Goal: Information Seeking & Learning: Check status

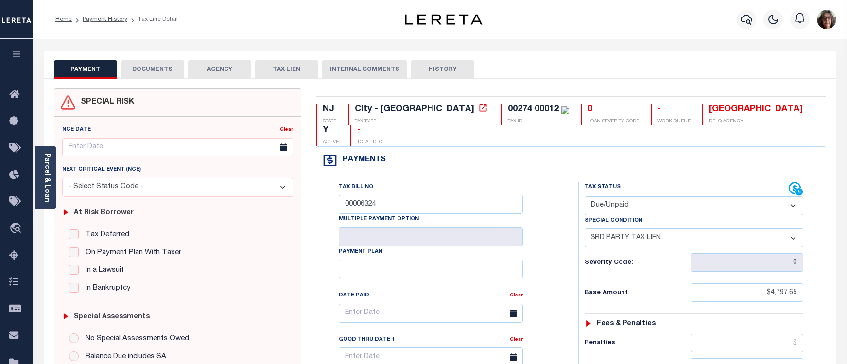
select select "DUE"
select select "20"
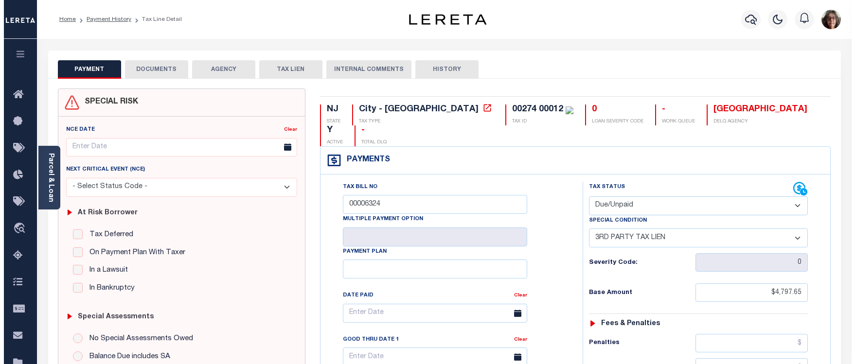
scroll to position [18, 0]
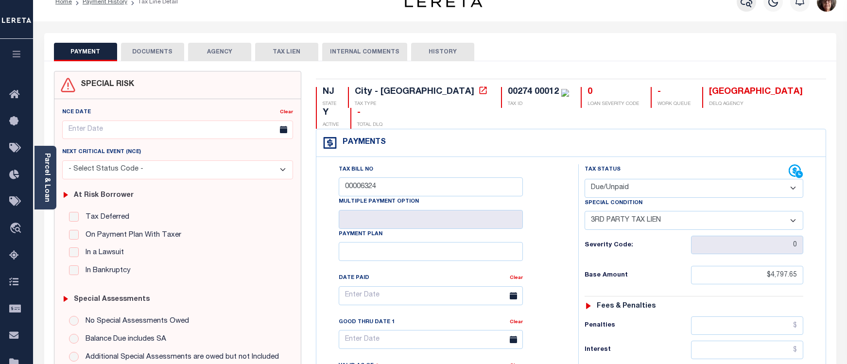
click at [747, 4] on icon "button" at bounding box center [747, 2] width 12 height 10
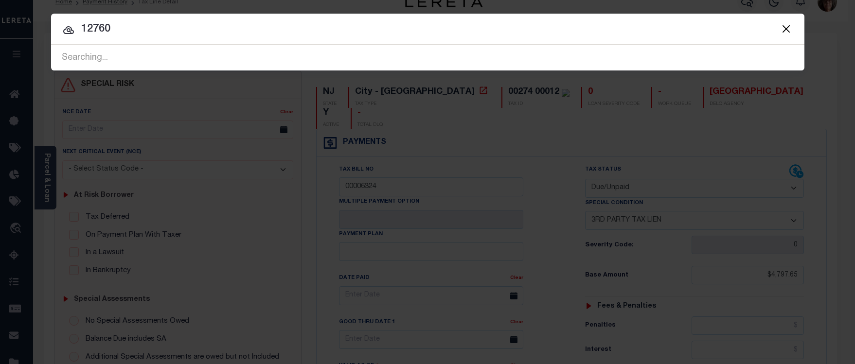
type input "12760"
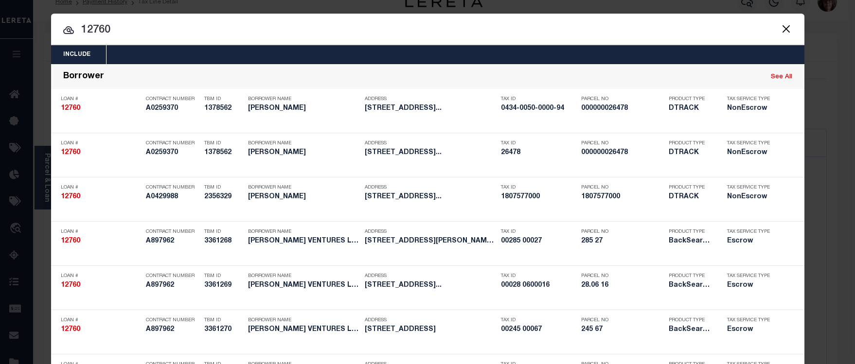
click at [389, 28] on input "12760" at bounding box center [427, 30] width 753 height 17
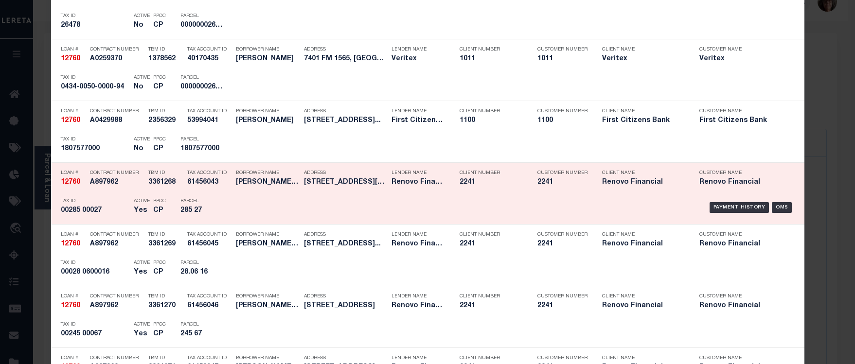
scroll to position [535, 0]
click at [734, 207] on div "Payment History" at bounding box center [739, 207] width 60 height 11
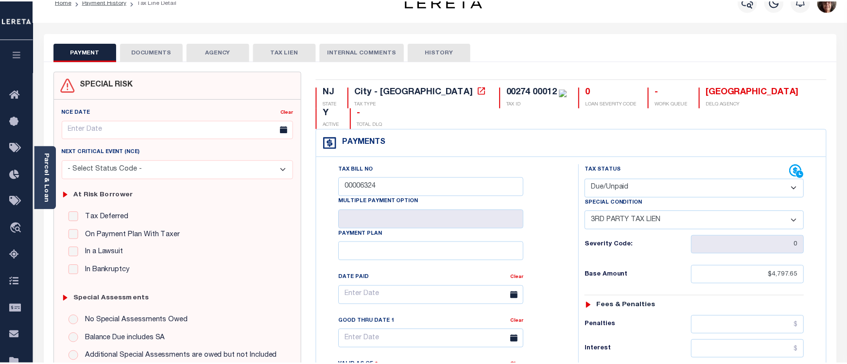
scroll to position [14, 0]
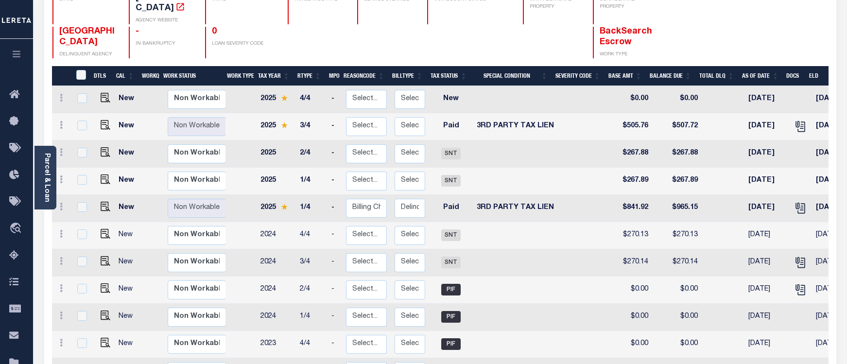
scroll to position [97, 0]
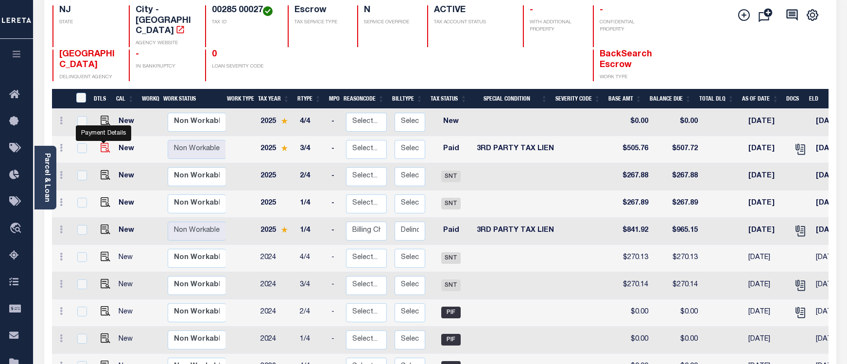
click at [104, 143] on img "" at bounding box center [106, 148] width 10 height 10
checkbox input "true"
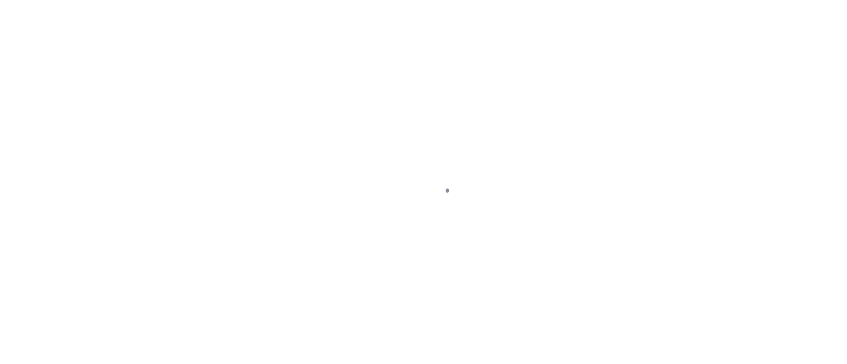
select select "PYD"
select select "20"
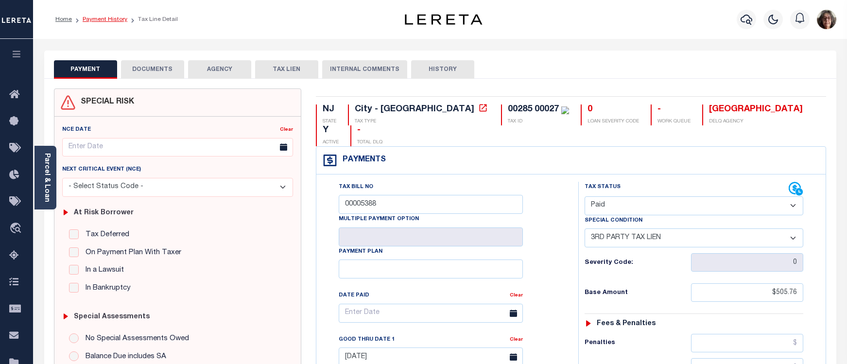
click at [99, 18] on link "Payment History" at bounding box center [105, 20] width 45 height 6
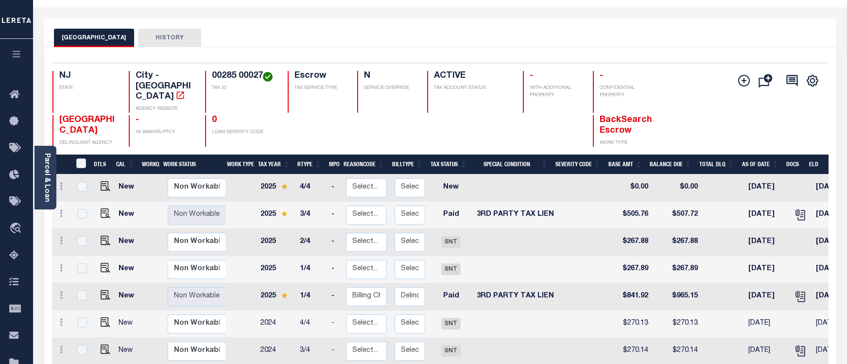
scroll to position [97, 0]
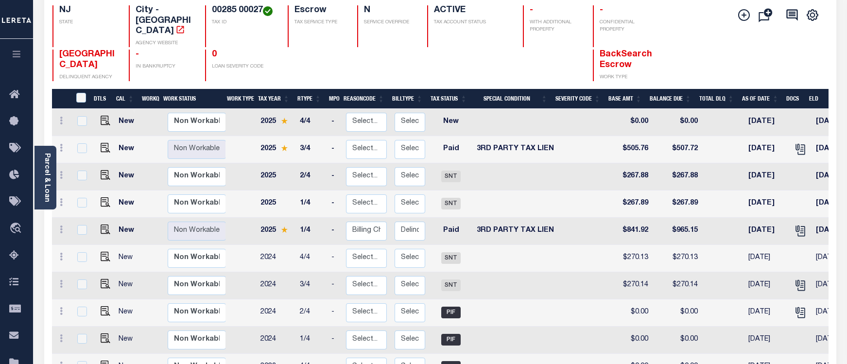
click at [524, 362] on td at bounding box center [515, 367] width 85 height 27
checkbox input "true"
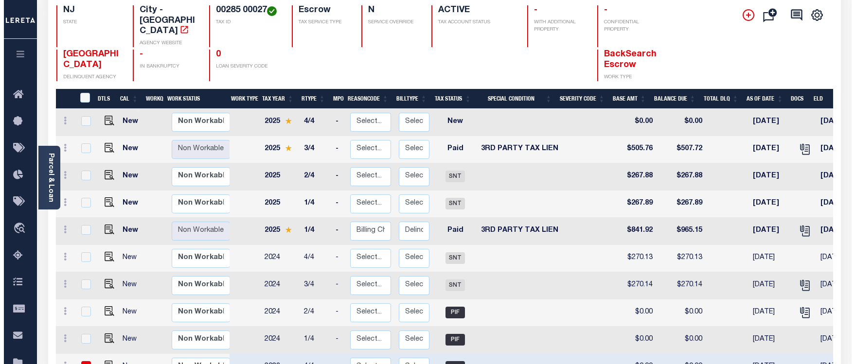
scroll to position [0, 0]
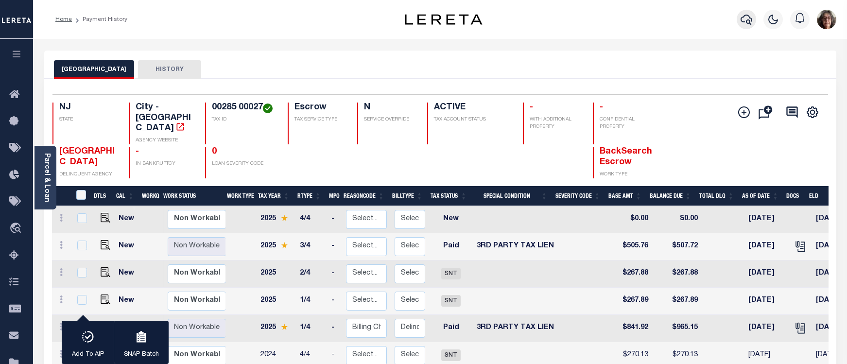
click at [744, 16] on icon "button" at bounding box center [747, 20] width 12 height 12
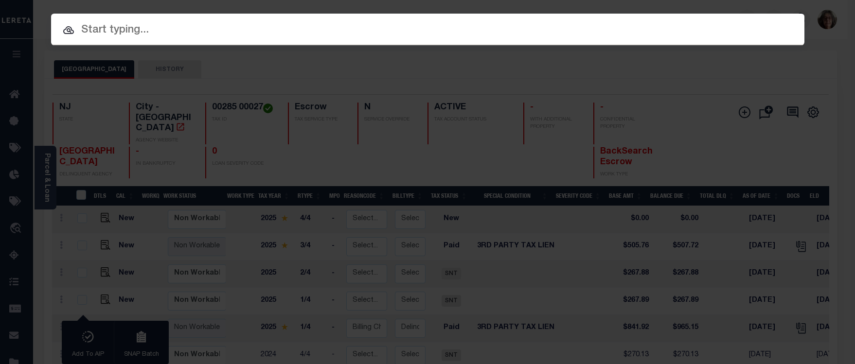
paste input "3511201482303"
type input "3511201482303"
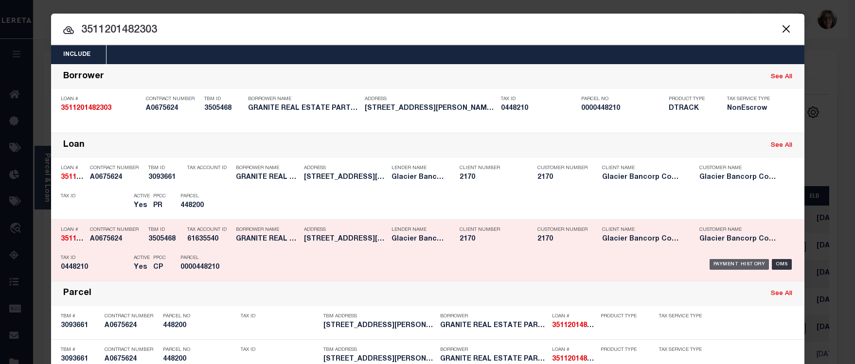
click at [732, 266] on div "Payment History" at bounding box center [739, 264] width 60 height 11
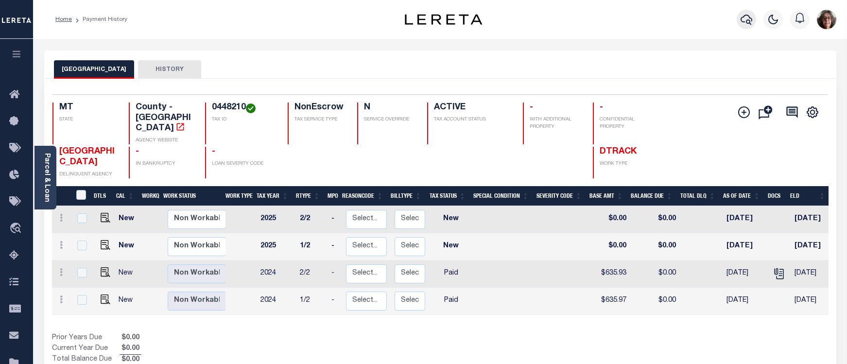
click at [748, 21] on icon "button" at bounding box center [747, 20] width 12 height 12
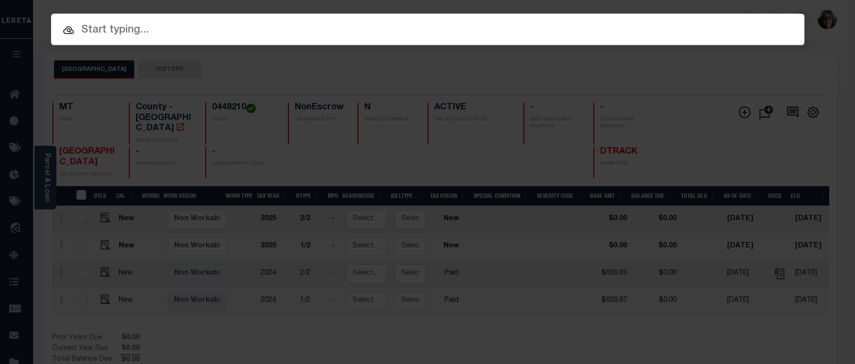
paste input "3511201482303"
type input "3511201482303"
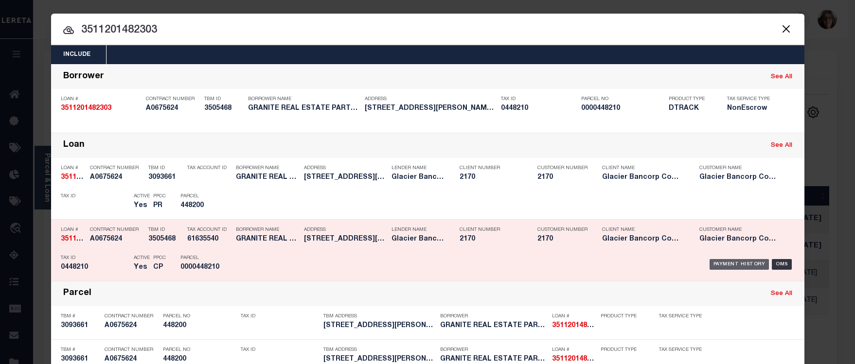
click at [741, 267] on div "Payment History" at bounding box center [739, 264] width 60 height 11
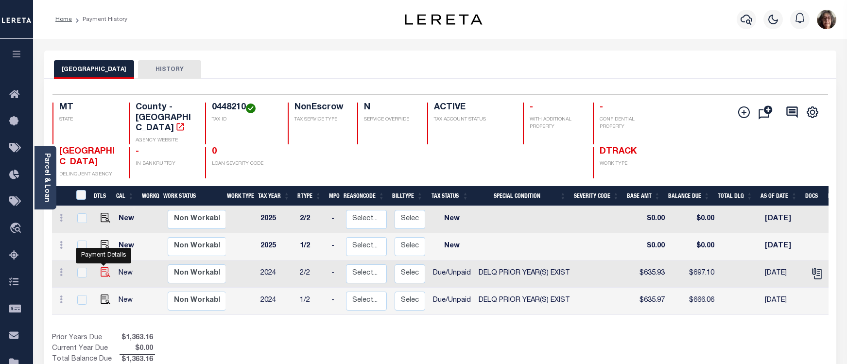
click at [104, 267] on img "" at bounding box center [106, 272] width 10 height 10
checkbox input "true"
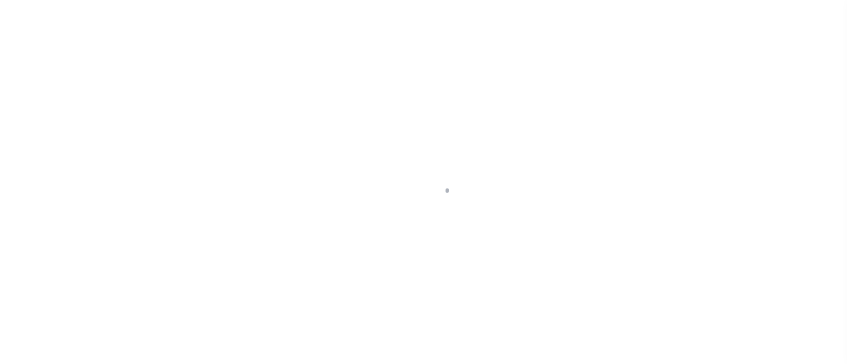
select select "DUE"
select select "18"
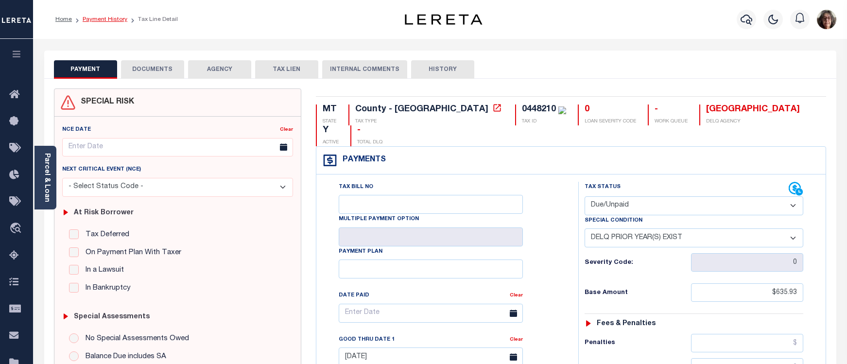
click at [117, 19] on link "Payment History" at bounding box center [105, 20] width 45 height 6
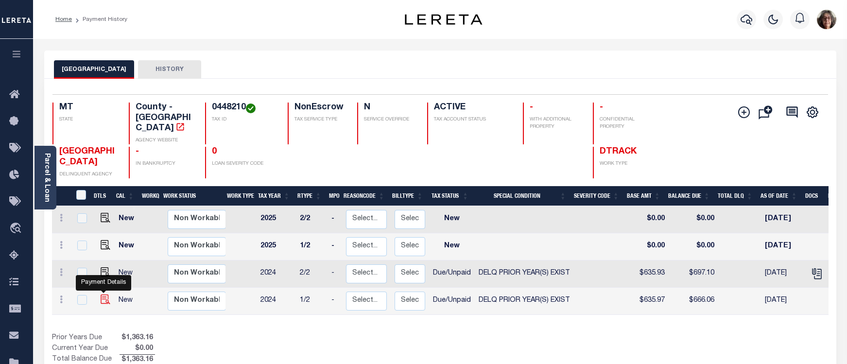
click at [102, 295] on img "" at bounding box center [106, 300] width 10 height 10
checkbox input "true"
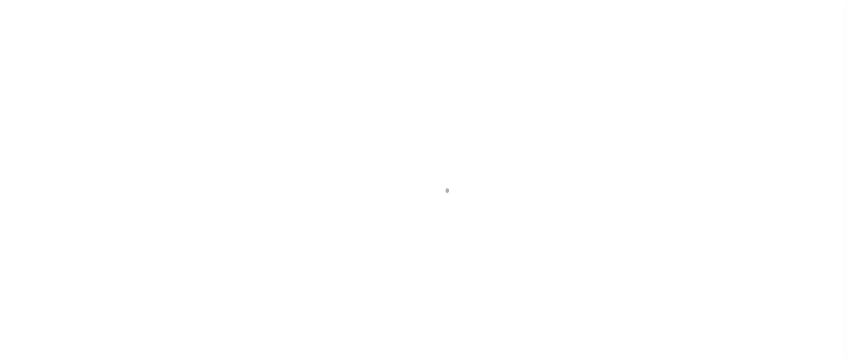
select select "DUE"
select select "18"
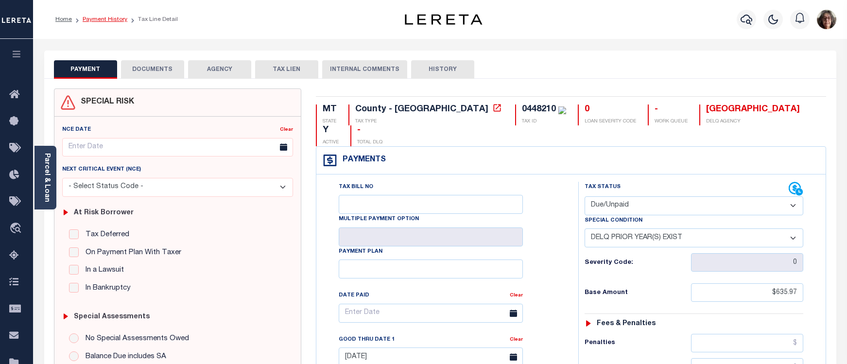
click at [100, 18] on link "Payment History" at bounding box center [105, 20] width 45 height 6
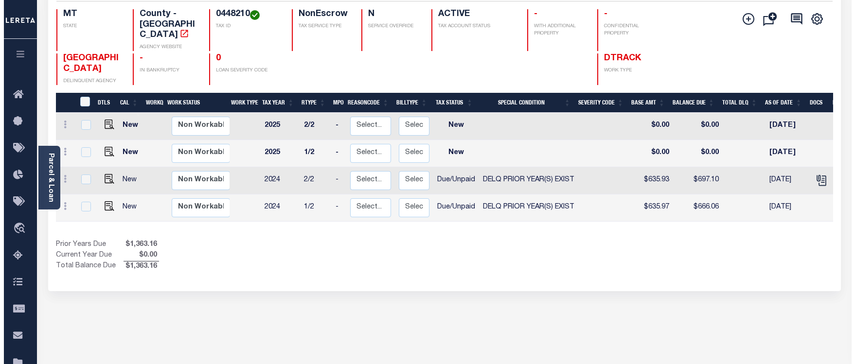
scroll to position [97, 0]
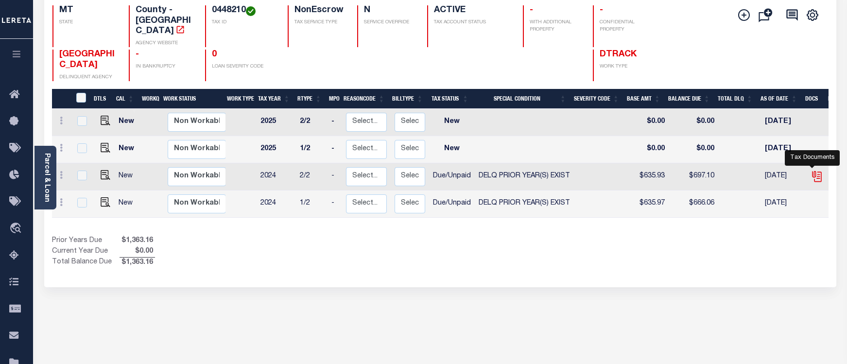
click at [814, 170] on icon "" at bounding box center [817, 176] width 13 height 13
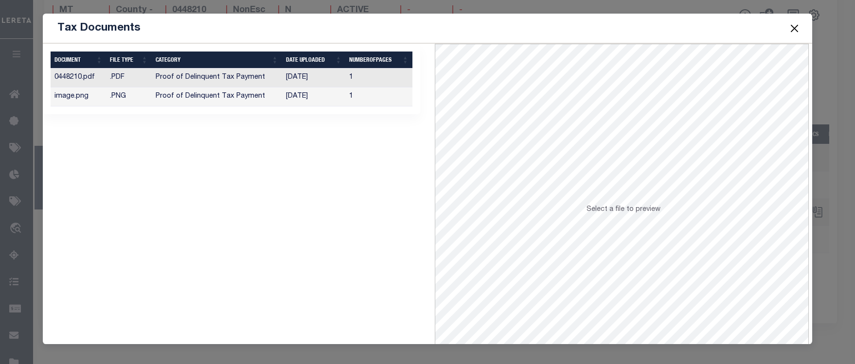
click at [290, 94] on td "[DATE]" at bounding box center [314, 97] width 64 height 19
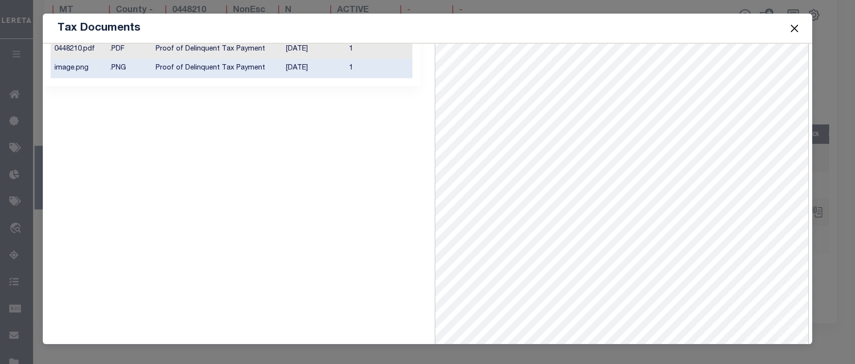
scroll to position [42, 0]
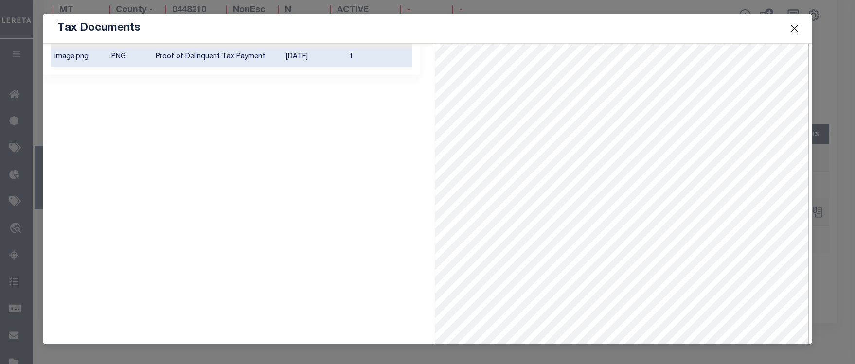
click at [273, 54] on td "Proof of Delinquent Tax Payment" at bounding box center [217, 57] width 130 height 19
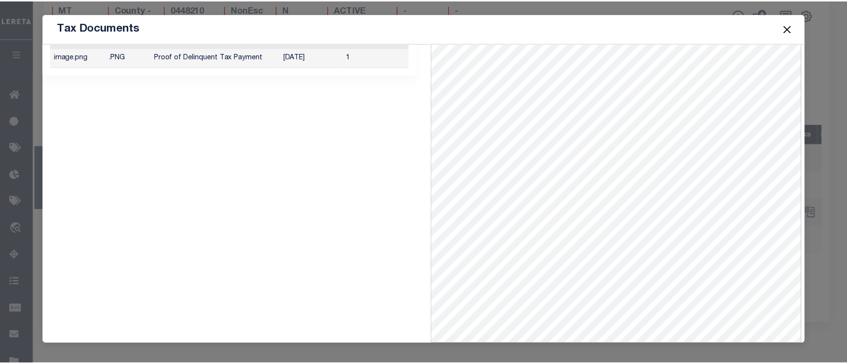
scroll to position [0, 0]
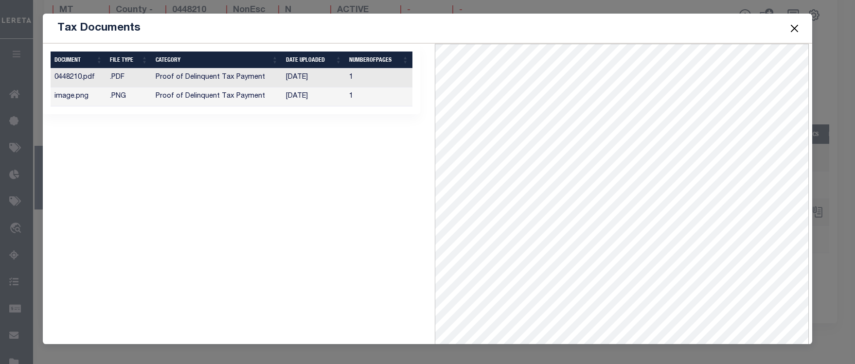
click at [792, 26] on button "Close" at bounding box center [794, 28] width 13 height 13
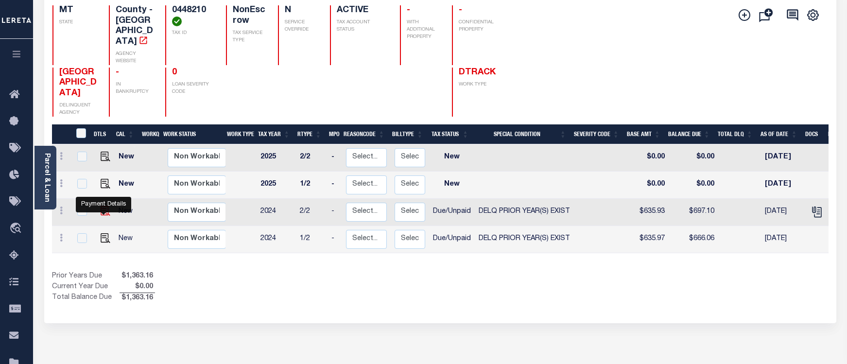
click at [101, 213] on img "" at bounding box center [106, 211] width 10 height 10
checkbox input "true"
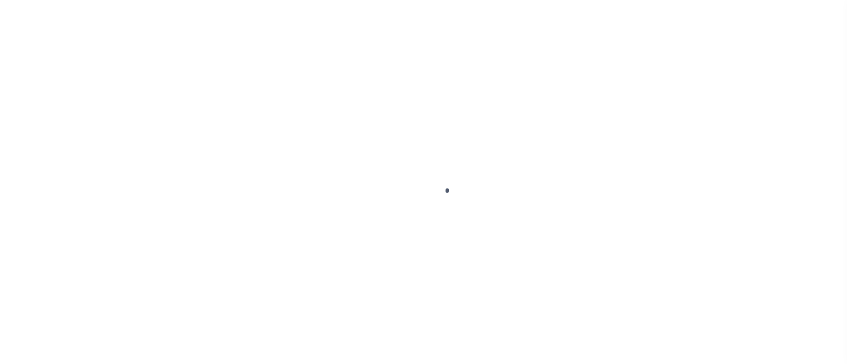
select select "DUE"
select select "18"
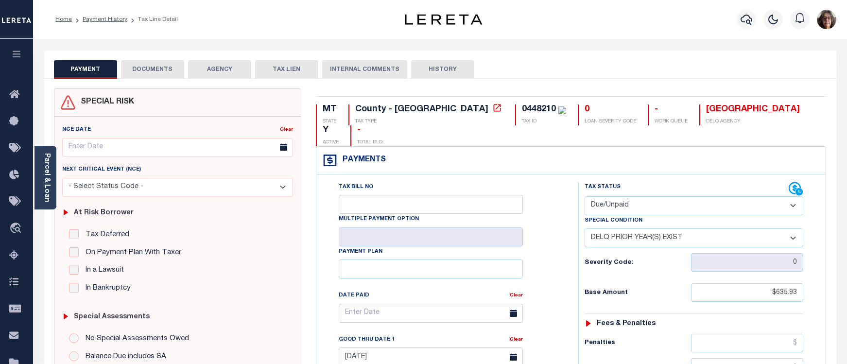
click at [150, 70] on button "DOCUMENTS" at bounding box center [152, 69] width 63 height 18
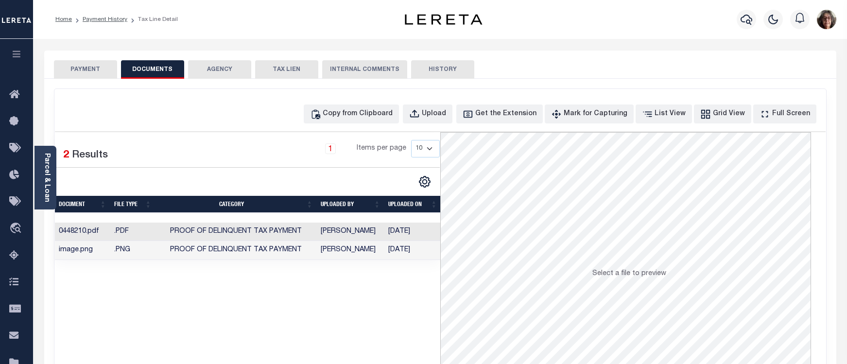
click at [337, 252] on td "[PERSON_NAME]" at bounding box center [351, 250] width 68 height 19
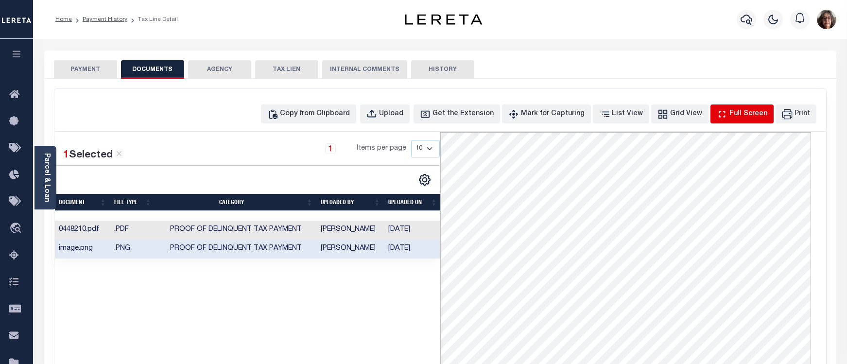
click at [739, 116] on div "Full Screen" at bounding box center [749, 114] width 38 height 11
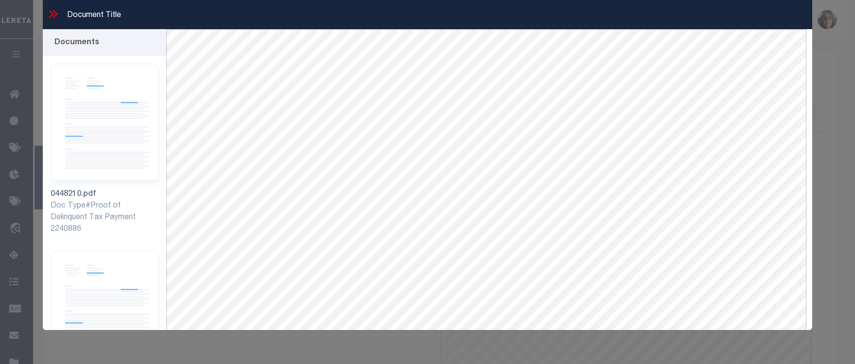
click at [55, 12] on icon at bounding box center [55, 14] width 4 height 8
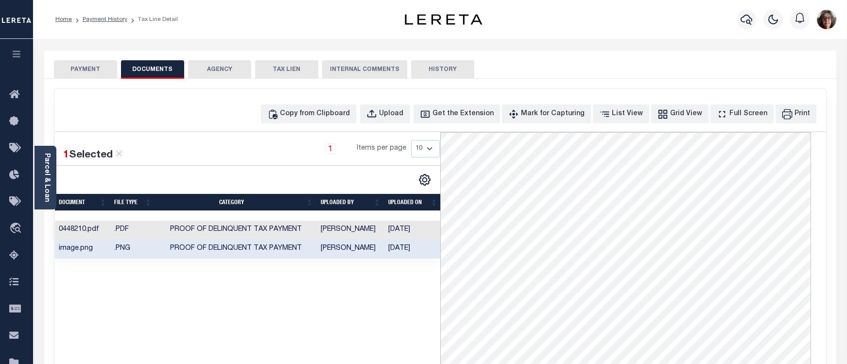
click at [79, 67] on button "PAYMENT" at bounding box center [85, 69] width 63 height 18
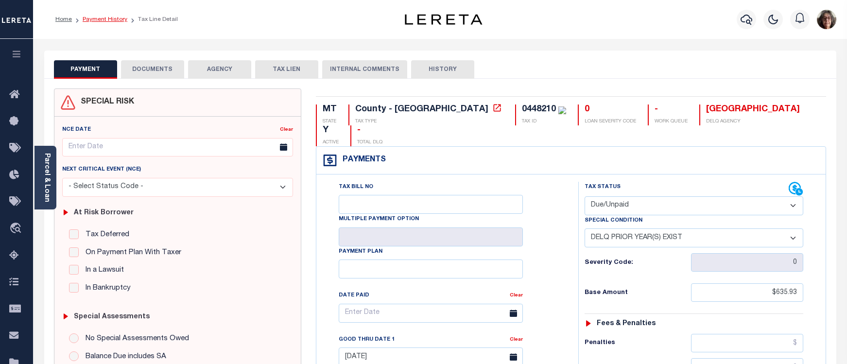
click at [105, 19] on link "Payment History" at bounding box center [105, 20] width 45 height 6
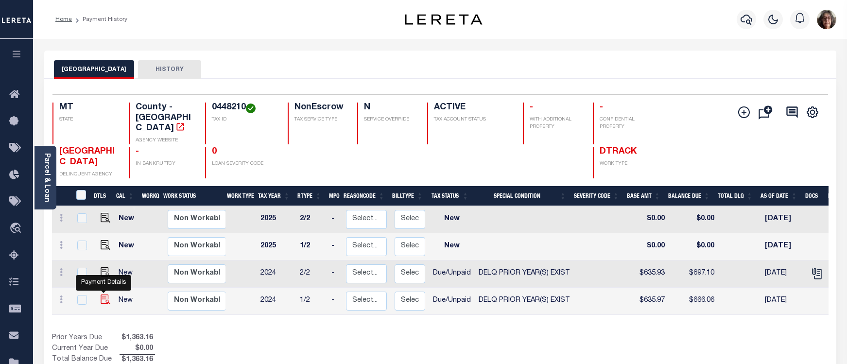
click at [105, 295] on img "" at bounding box center [106, 300] width 10 height 10
checkbox input "true"
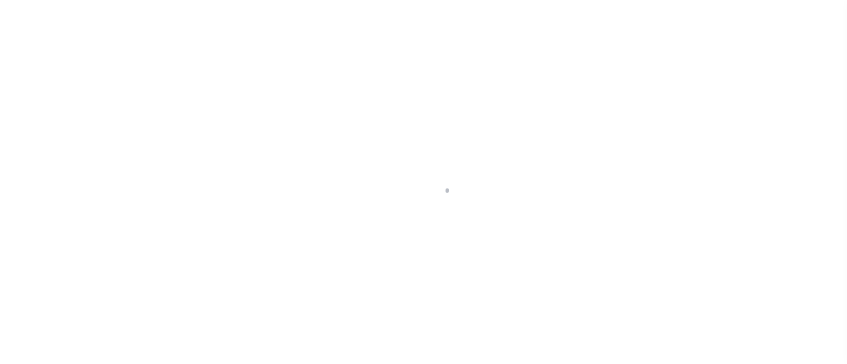
select select "DUE"
select select "18"
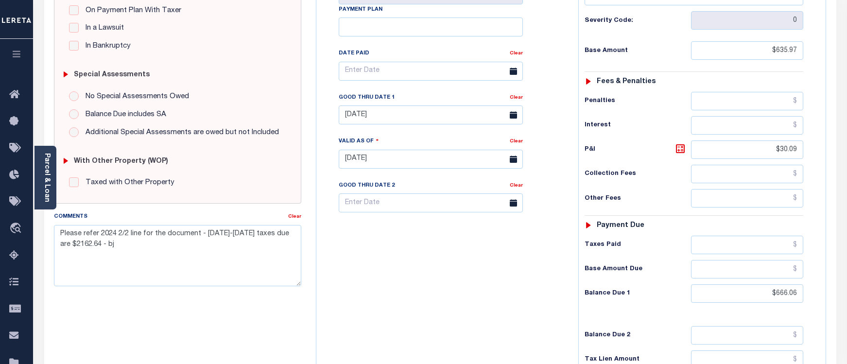
scroll to position [243, 0]
drag, startPoint x: 58, startPoint y: 233, endPoint x: 261, endPoint y: 239, distance: 203.3
click at [261, 239] on textarea "Please refer 2024 2/2 line for the document - [DATE]-[DATE] taxes due are $2162…" at bounding box center [178, 254] width 248 height 61
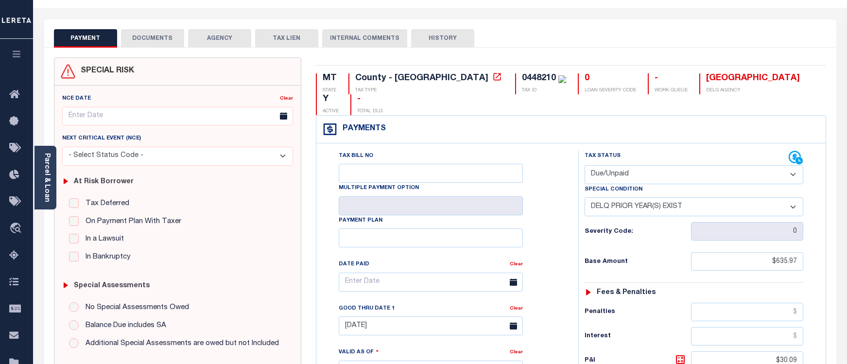
scroll to position [0, 0]
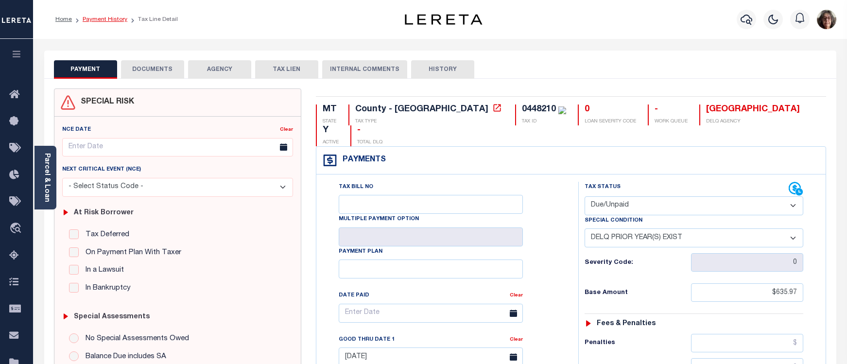
click at [104, 19] on link "Payment History" at bounding box center [105, 20] width 45 height 6
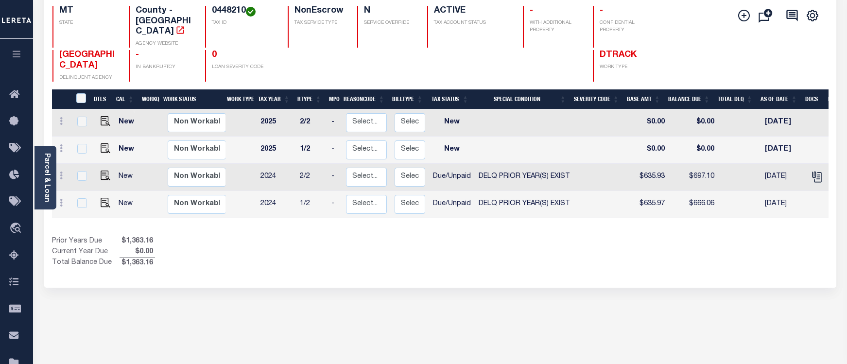
scroll to position [97, 0]
click at [18, 58] on icon "button" at bounding box center [16, 54] width 11 height 9
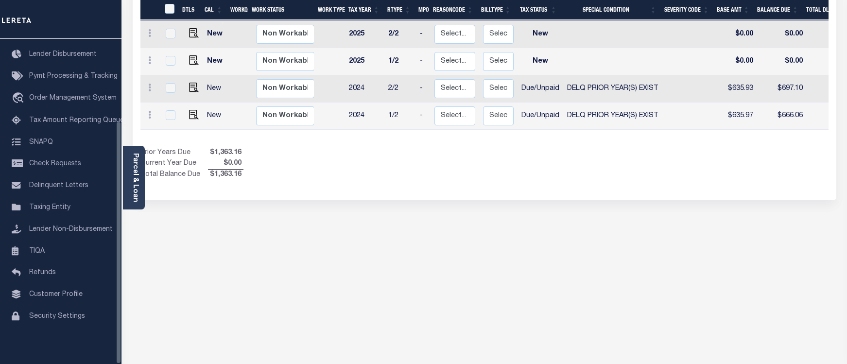
scroll to position [237, 0]
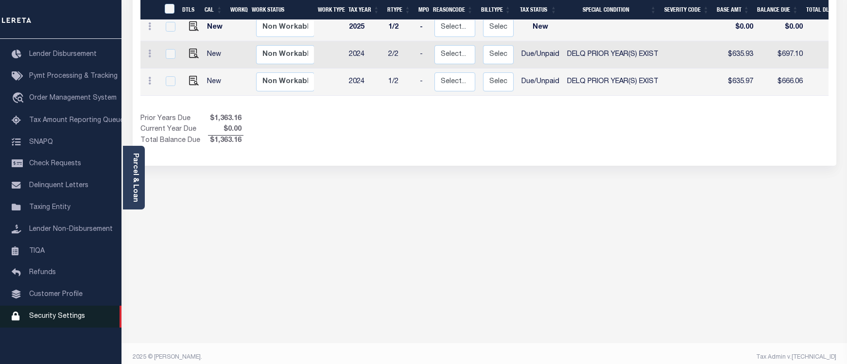
click at [46, 317] on span "Security Settings" at bounding box center [57, 316] width 56 height 7
